Goal: Transaction & Acquisition: Purchase product/service

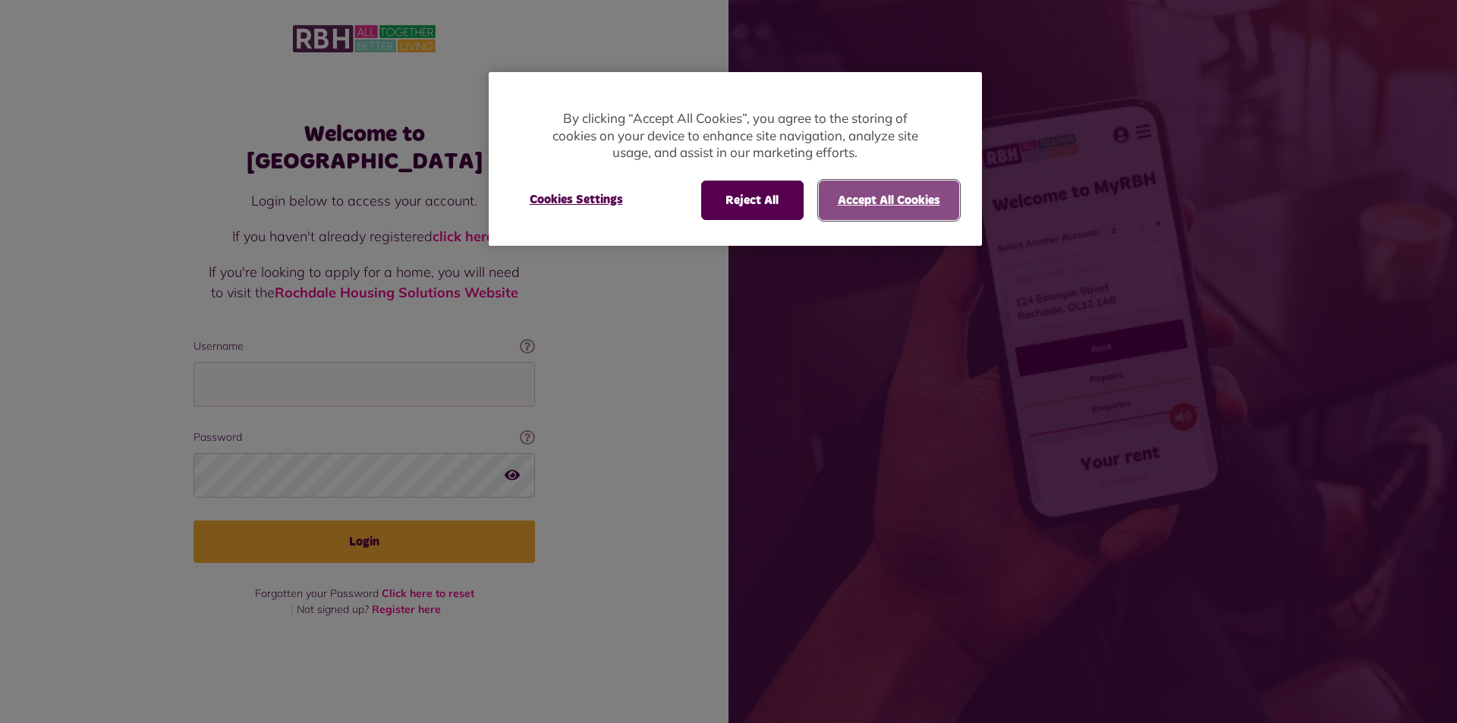
click at [879, 206] on button "Accept All Cookies" at bounding box center [889, 200] width 140 height 39
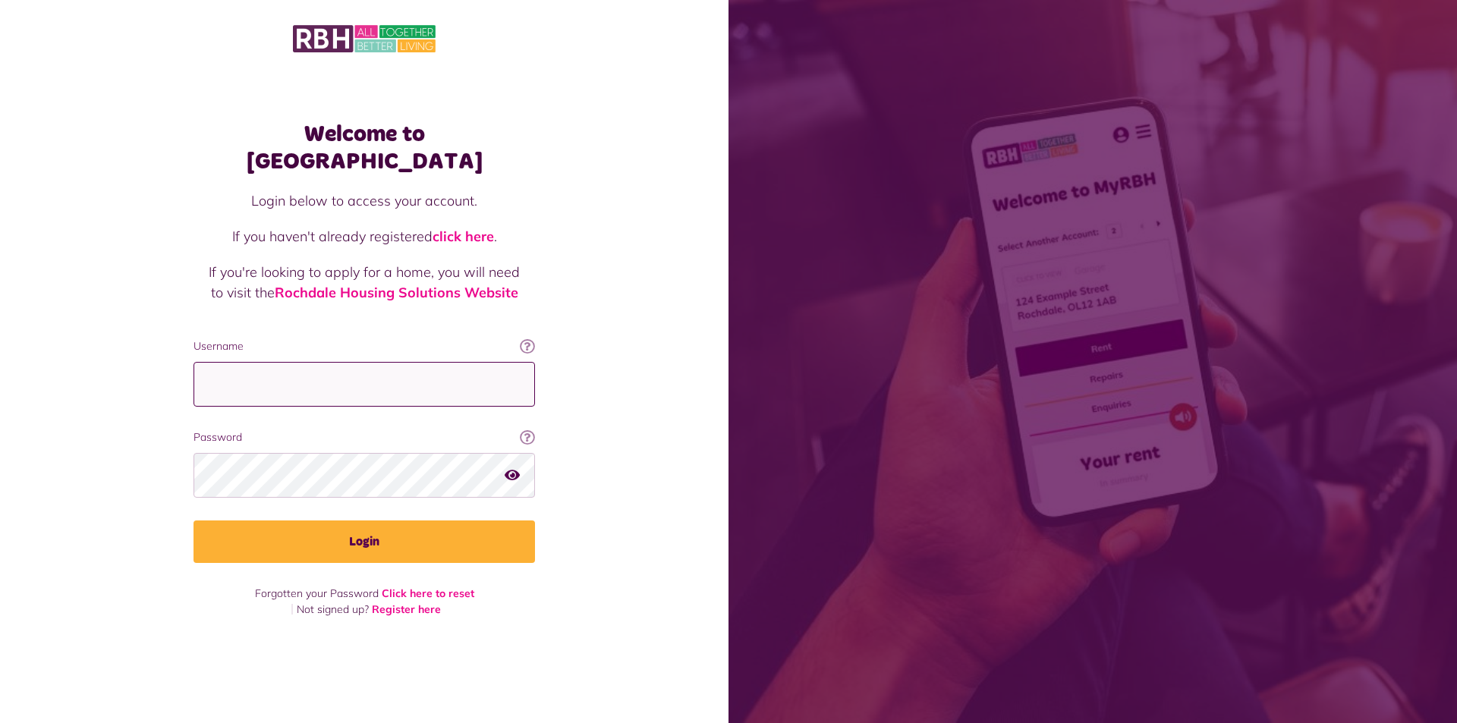
click at [340, 362] on input "Username" at bounding box center [365, 384] width 342 height 45
type input "**********"
click at [194, 521] on button "Login" at bounding box center [365, 542] width 342 height 42
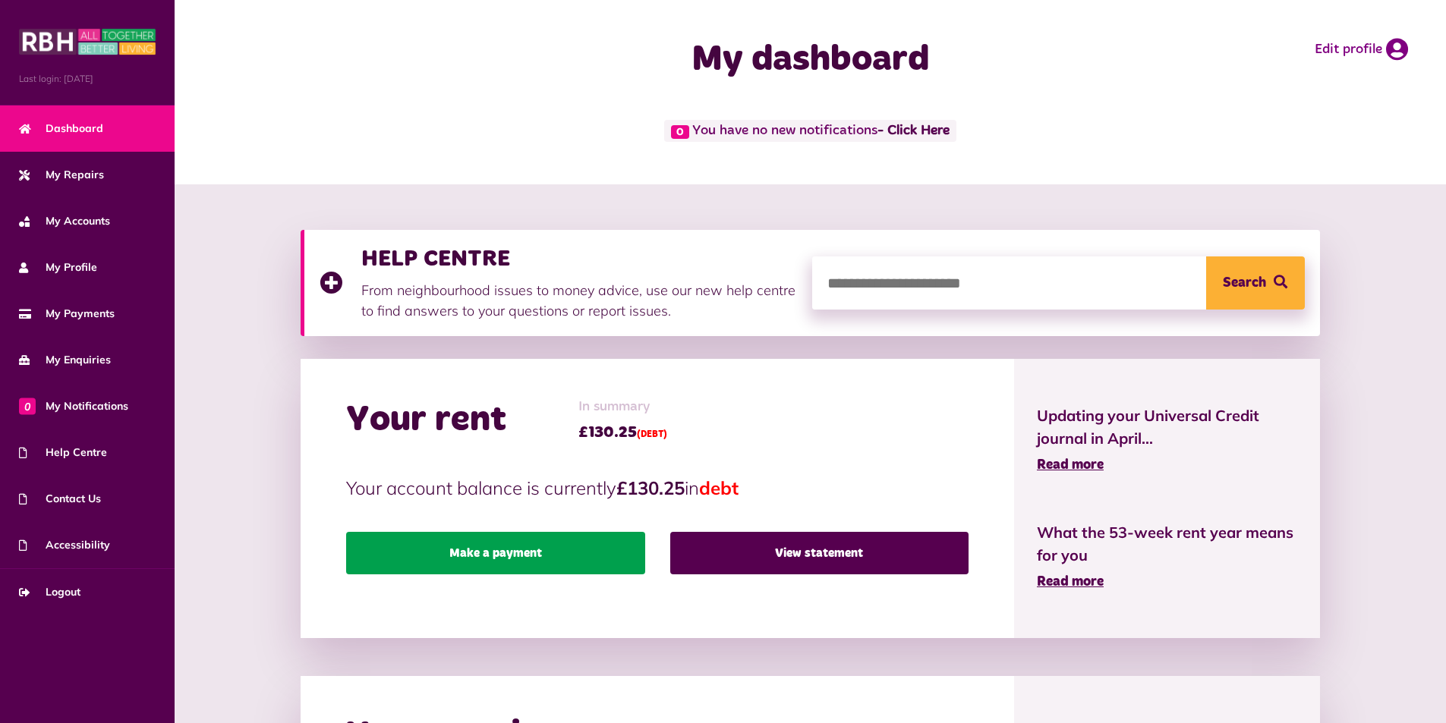
click at [527, 549] on link "Make a payment" at bounding box center [495, 553] width 298 height 42
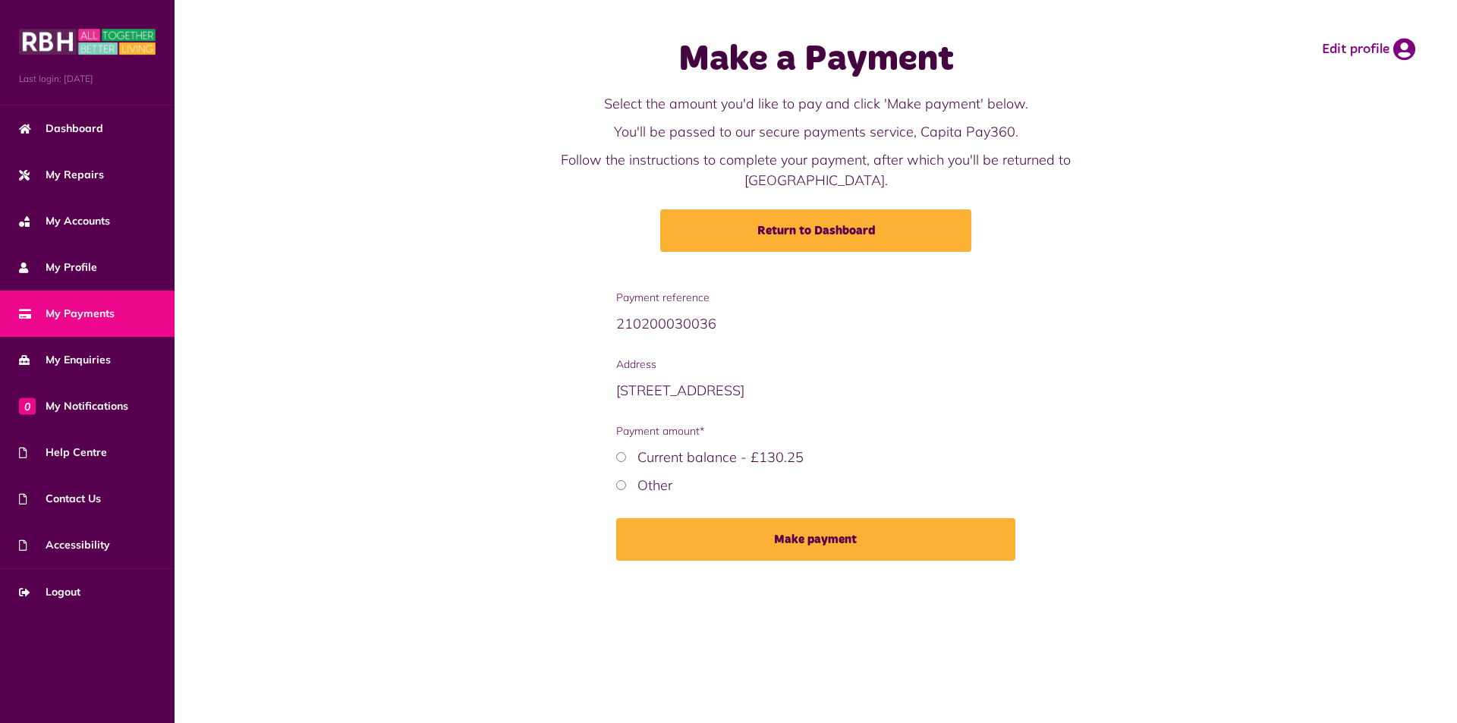
click at [715, 449] on label "Current balance - £130.25" at bounding box center [720, 457] width 166 height 17
click at [759, 521] on button "Make payment" at bounding box center [816, 539] width 400 height 42
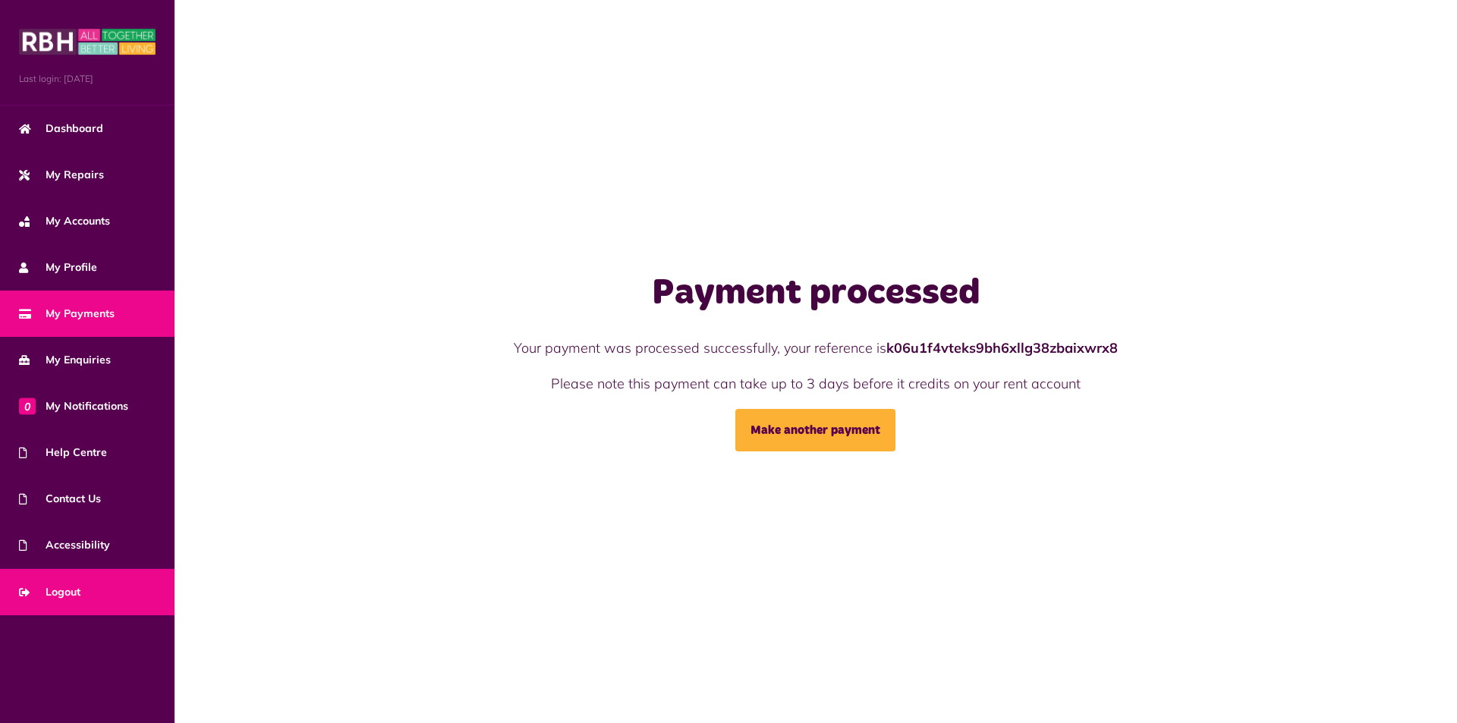
click at [86, 591] on link "Logout" at bounding box center [87, 592] width 175 height 46
